Goal: Book appointment/travel/reservation

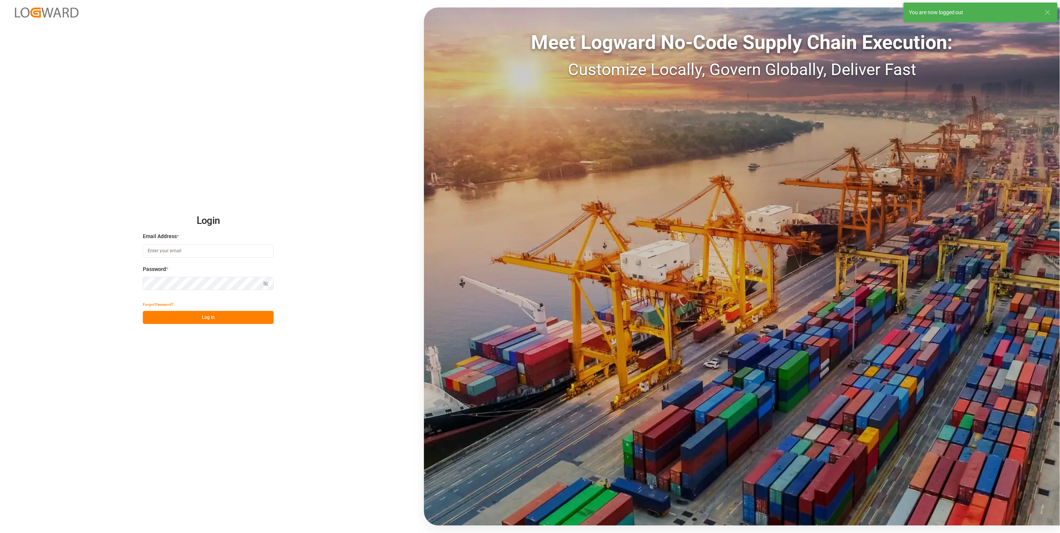
type input "[DOMAIN_NAME][EMAIL_ADDRESS][DOMAIN_NAME]"
click at [182, 312] on button "Log In" at bounding box center [208, 317] width 131 height 13
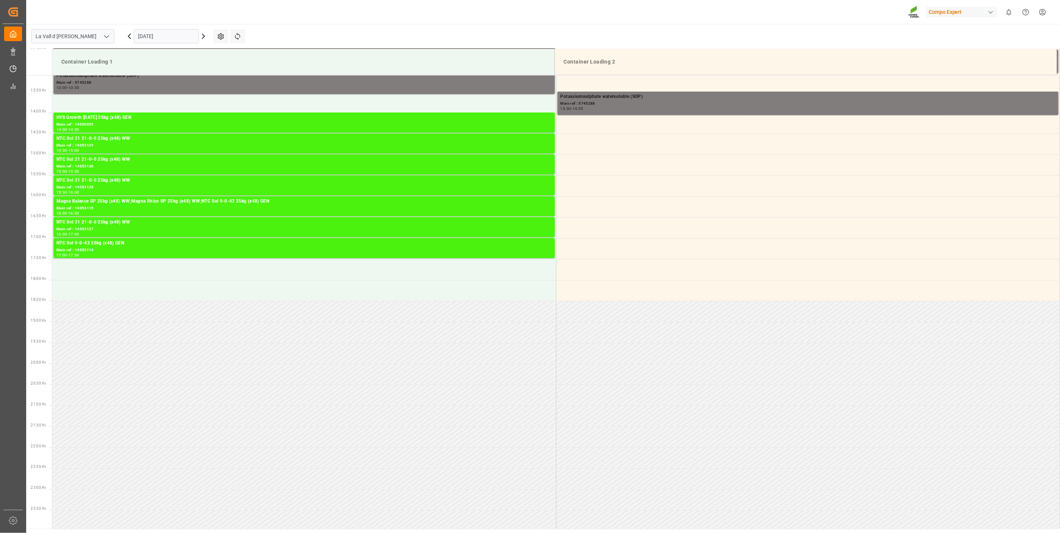
scroll to position [551, 0]
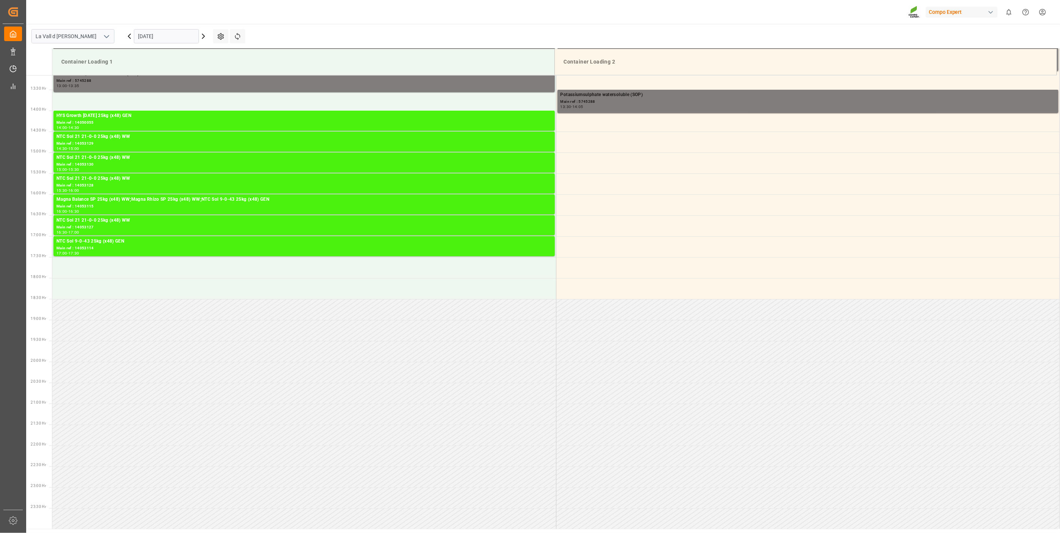
click at [156, 40] on input "06.10.2025" at bounding box center [166, 36] width 65 height 14
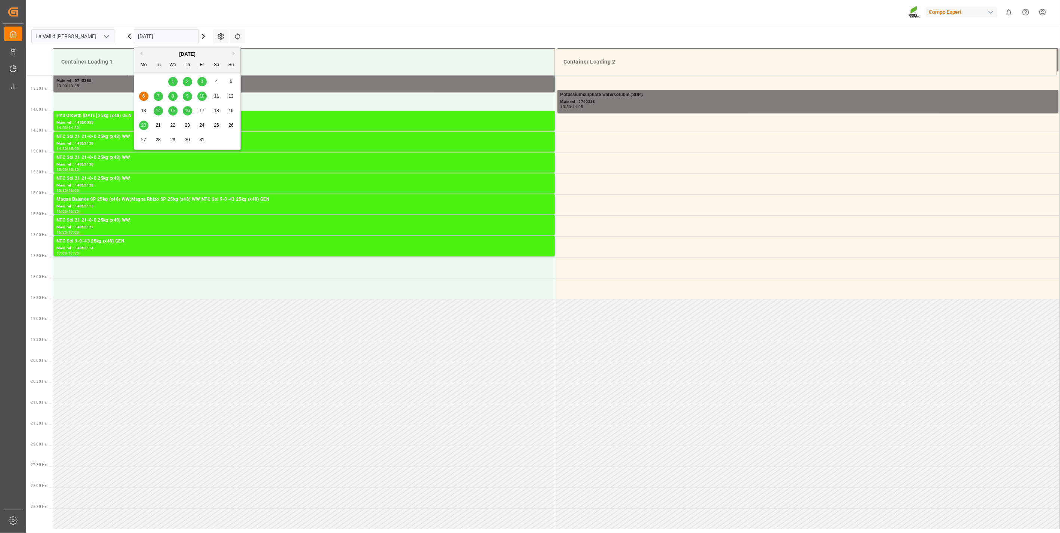
click at [152, 96] on div "6 7 8 9 10 11 12" at bounding box center [187, 96] width 102 height 15
click at [158, 96] on span "7" at bounding box center [158, 95] width 3 height 5
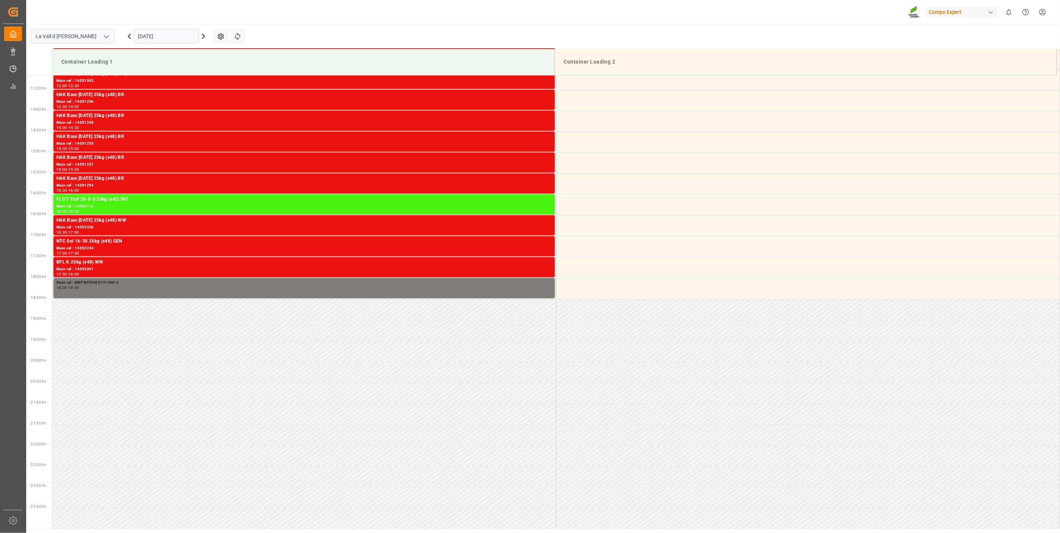
click at [172, 39] on input "07.10.2025" at bounding box center [166, 36] width 65 height 14
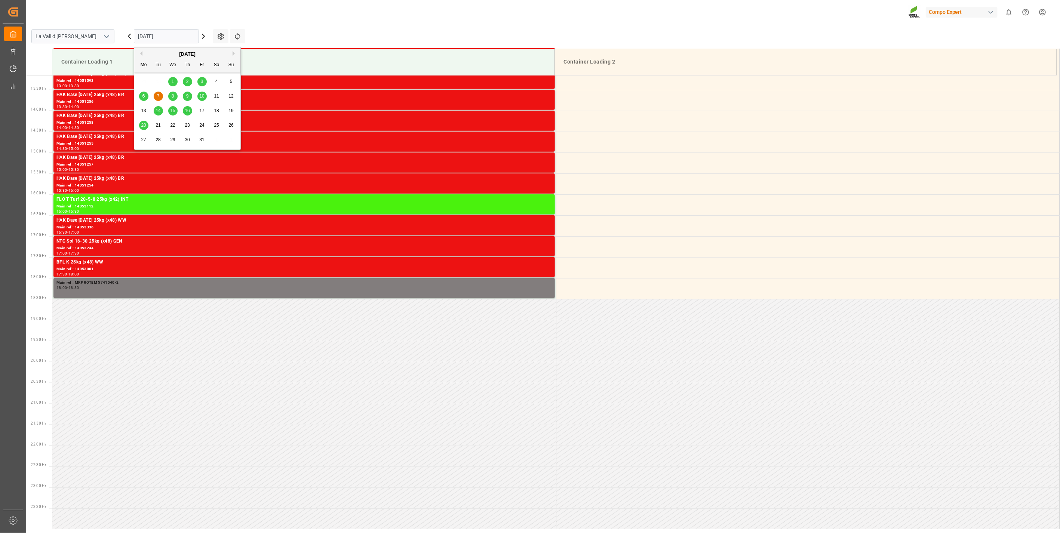
click at [145, 96] on div "6" at bounding box center [143, 96] width 9 height 9
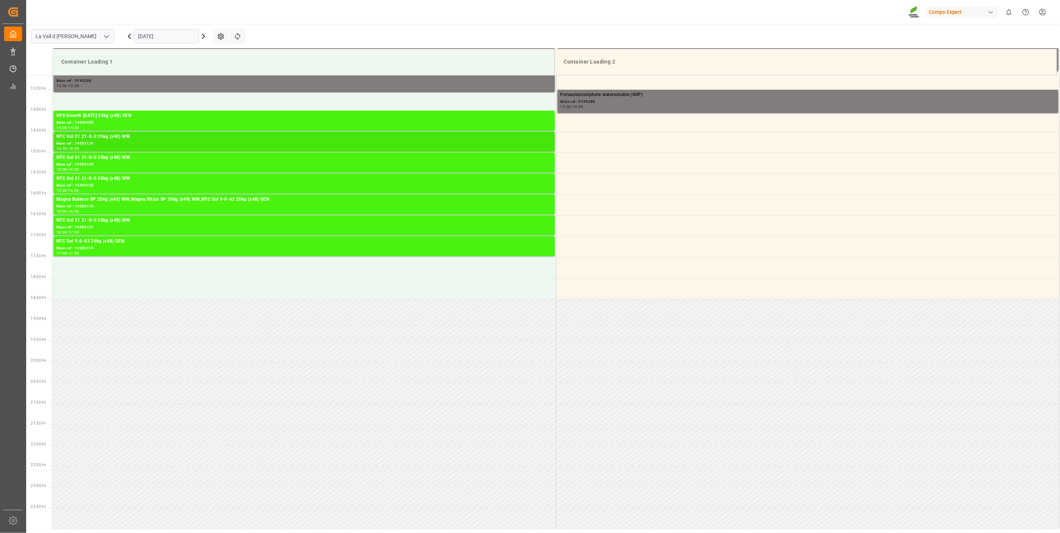
click at [117, 136] on div "NTC Sol 21 21-0-0 25kg (x48) WW" at bounding box center [303, 136] width 495 height 7
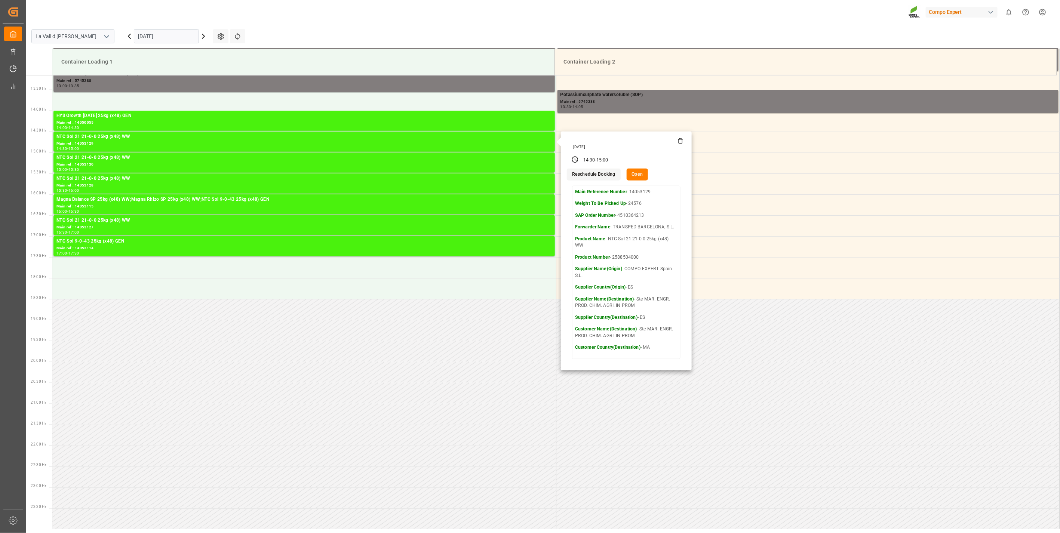
drag, startPoint x: 653, startPoint y: 193, endPoint x: 629, endPoint y: 191, distance: 23.6
click at [629, 191] on p "Main Reference Number - 14053129" at bounding box center [626, 192] width 102 height 7
copy p "14053129"
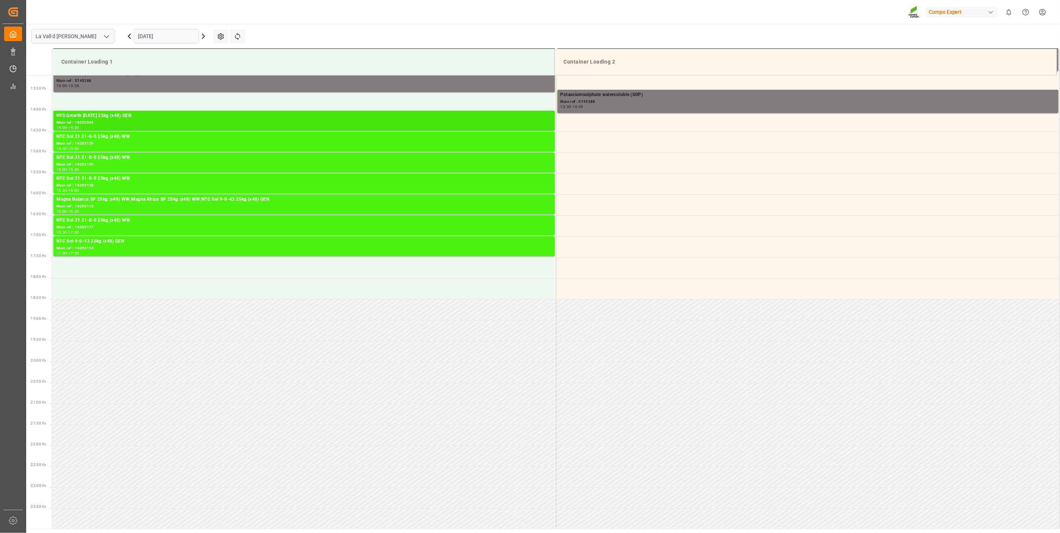
click at [186, 126] on div "14:00 - 14:30" at bounding box center [303, 128] width 495 height 4
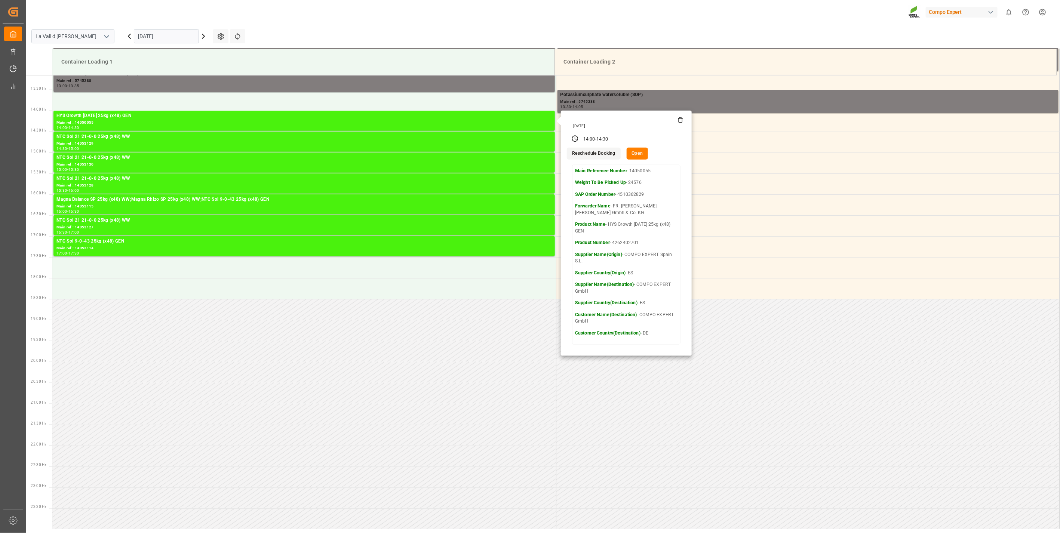
drag, startPoint x: 660, startPoint y: 174, endPoint x: 644, endPoint y: 174, distance: 16.1
click at [644, 174] on div "Main Reference Number - 14050055 Weight To Be Picked Up - 24576 SAP Order Numbe…" at bounding box center [626, 255] width 102 height 174
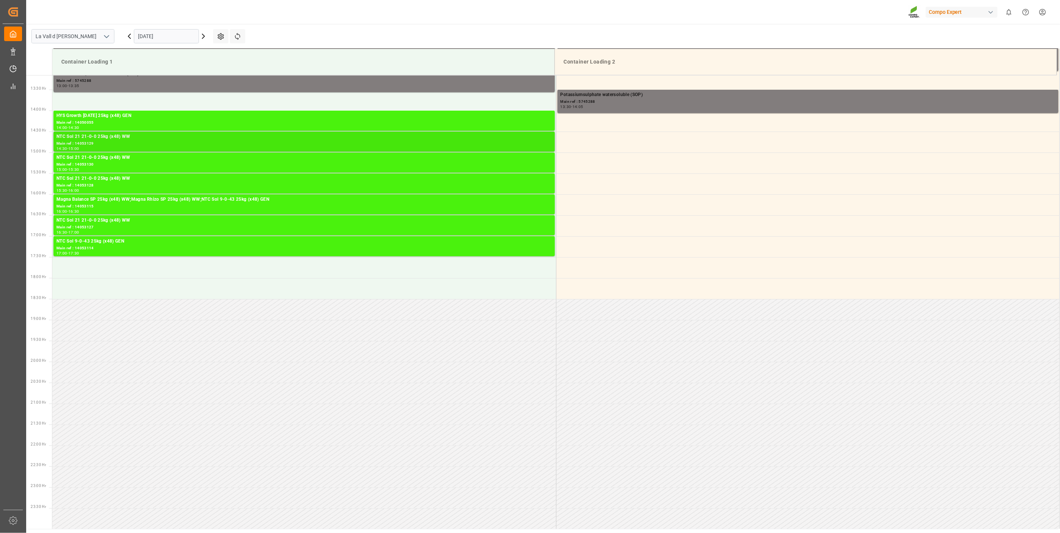
click at [149, 144] on div "Main ref : 14053129" at bounding box center [303, 144] width 495 height 6
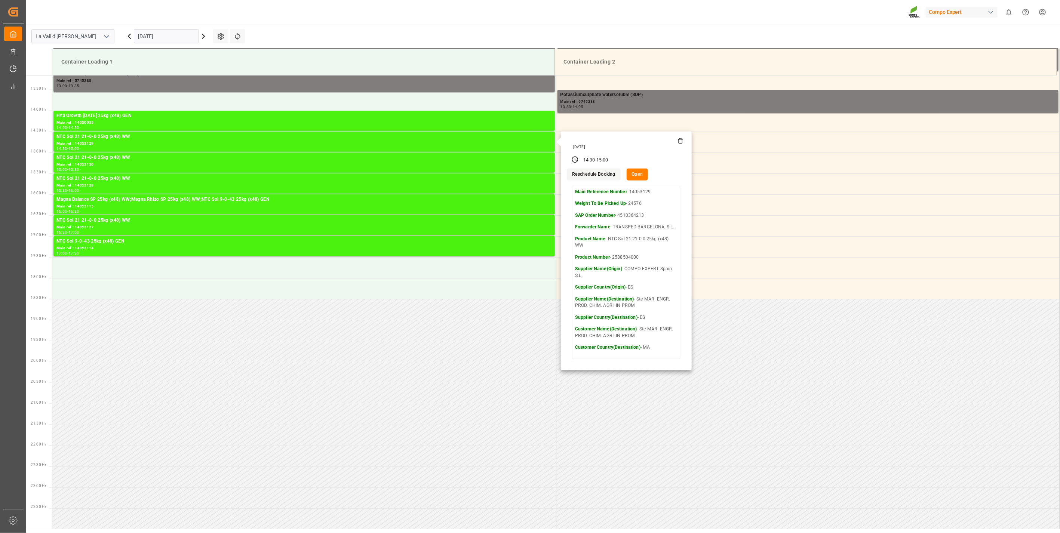
copy p "14053129"
drag, startPoint x: 655, startPoint y: 192, endPoint x: 628, endPoint y: 195, distance: 27.0
click at [628, 195] on p "Main Reference Number - 14053129" at bounding box center [626, 192] width 102 height 7
